Goal: Information Seeking & Learning: Learn about a topic

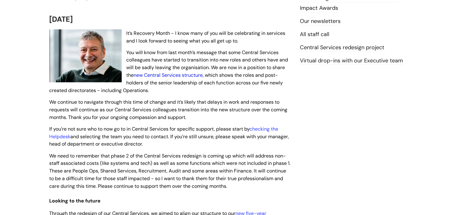
scroll to position [111, 0]
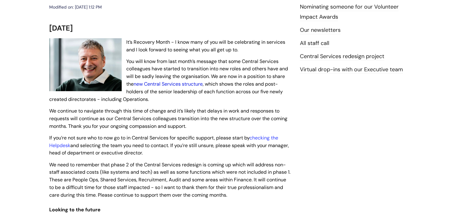
click at [156, 84] on link "new Central Services structure" at bounding box center [168, 84] width 69 height 6
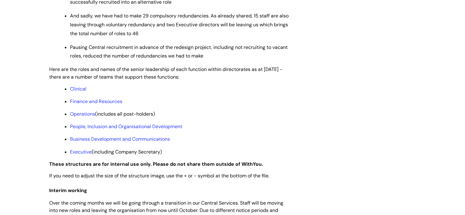
scroll to position [456, 0]
click at [80, 92] on link "Clinical" at bounding box center [78, 88] width 17 height 6
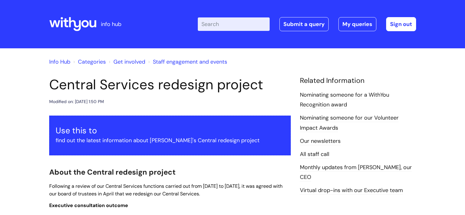
scroll to position [456, 0]
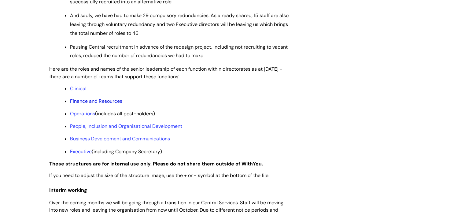
click at [86, 104] on link "Finance and Resources" at bounding box center [96, 101] width 52 height 6
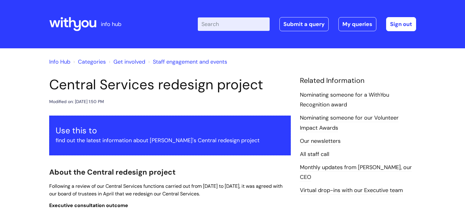
scroll to position [456, 0]
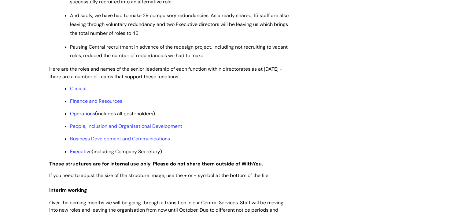
click at [76, 117] on link "Operations" at bounding box center [82, 113] width 25 height 6
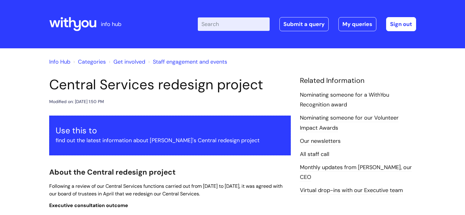
scroll to position [456, 0]
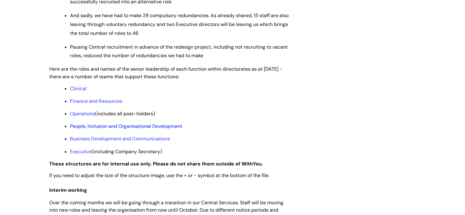
click at [80, 129] on link "People, Inclusion and Organisational Development" at bounding box center [126, 126] width 112 height 6
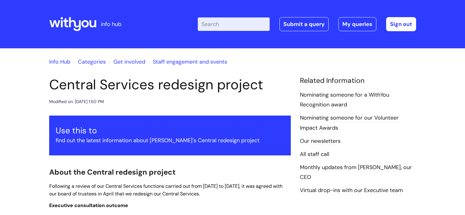
scroll to position [456, 0]
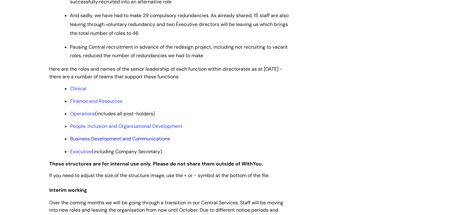
click at [96, 142] on link "Business Development and Communications" at bounding box center [120, 138] width 100 height 6
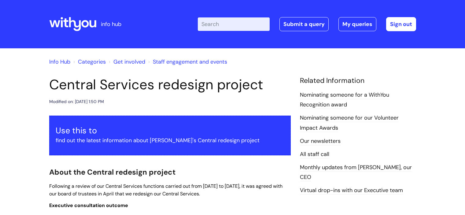
scroll to position [456, 0]
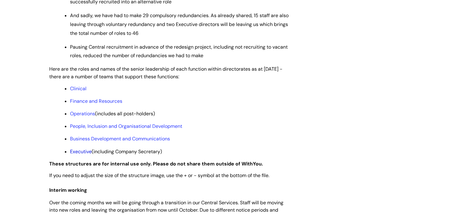
click at [86, 155] on link "Executive" at bounding box center [81, 151] width 22 height 6
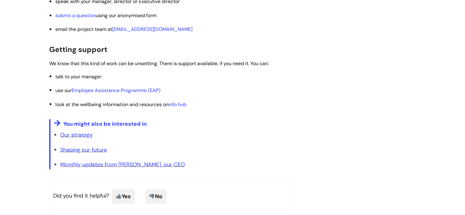
scroll to position [1090, 0]
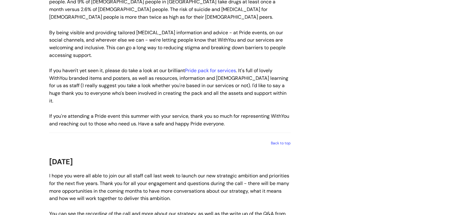
scroll to position [1160, 0]
